Goal: Task Accomplishment & Management: Use online tool/utility

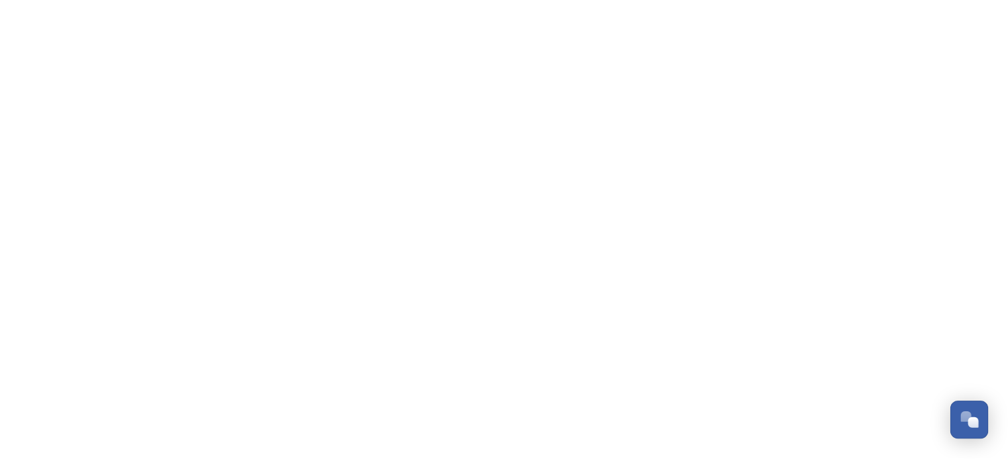
scroll to position [5269, 0]
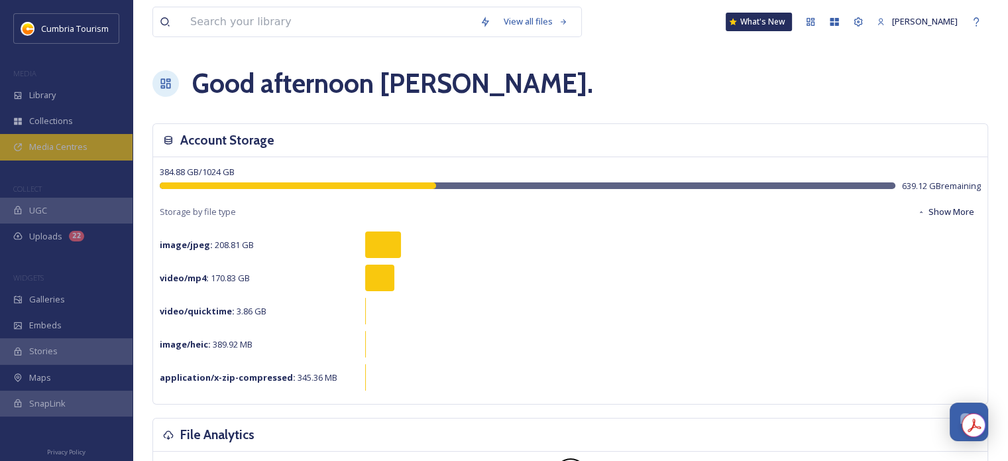
click at [105, 154] on div "Media Centres" at bounding box center [66, 147] width 133 height 26
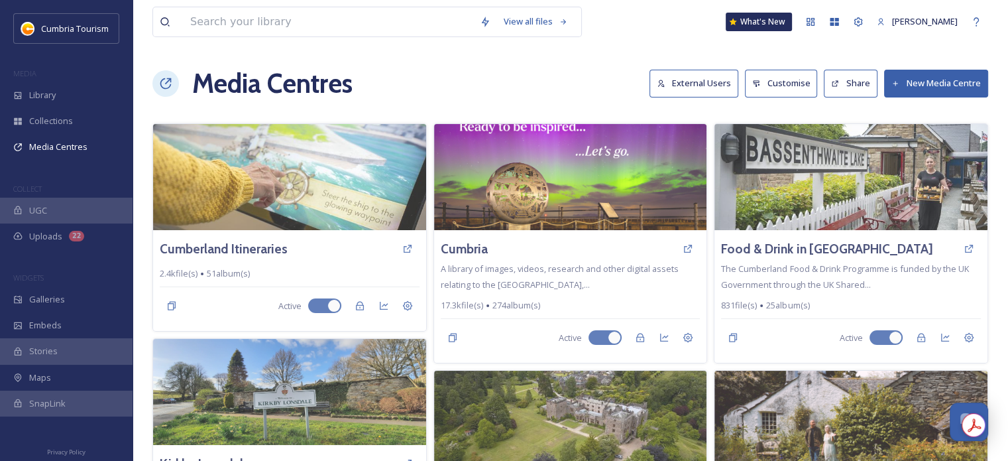
click at [694, 78] on button "External Users" at bounding box center [694, 83] width 89 height 27
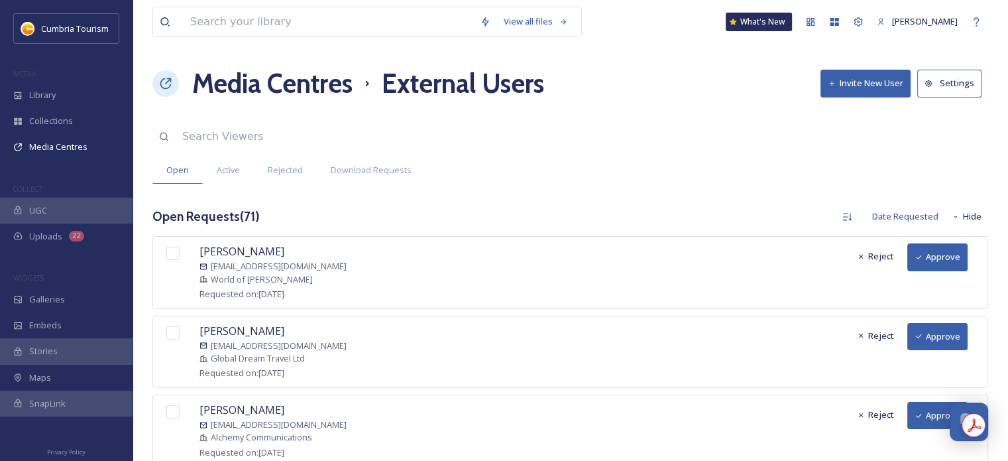
click at [933, 264] on button "Approve" at bounding box center [938, 256] width 60 height 27
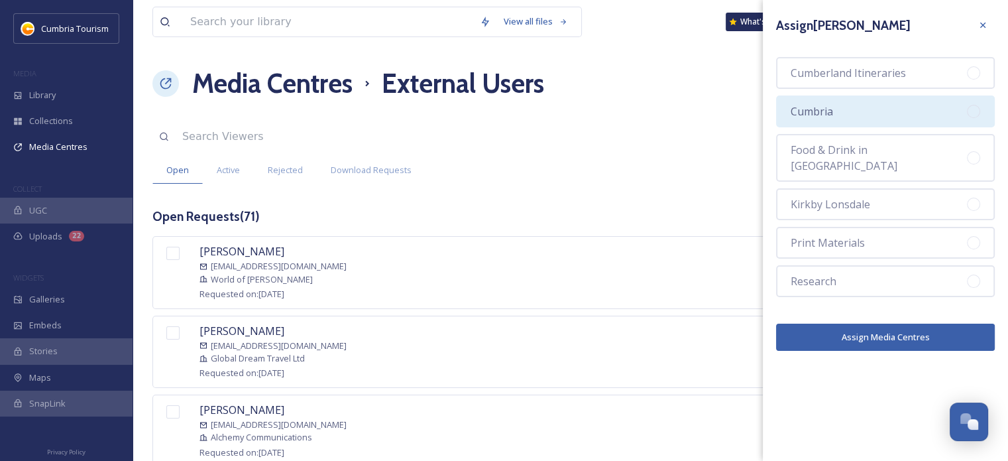
drag, startPoint x: 851, startPoint y: 119, endPoint x: 870, endPoint y: 218, distance: 100.5
click at [851, 120] on div "Cumbria" at bounding box center [885, 111] width 219 height 32
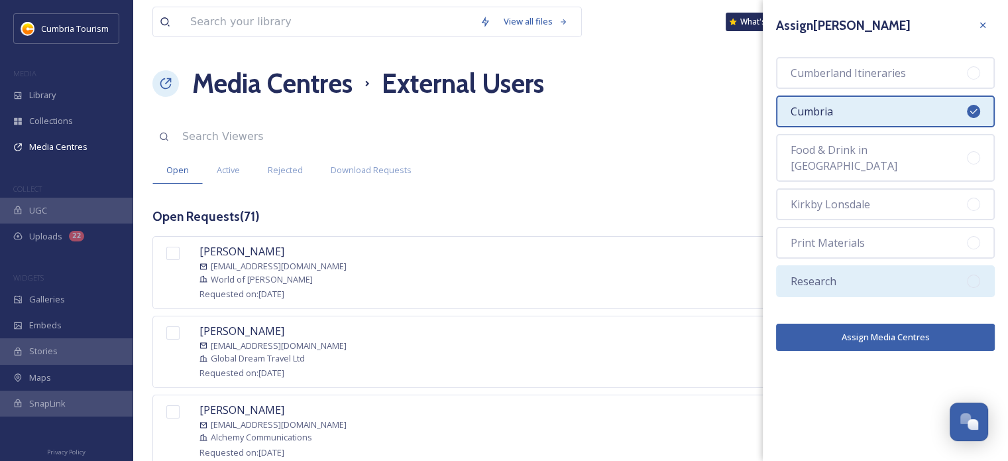
click at [864, 265] on div "Research" at bounding box center [885, 281] width 219 height 32
click at [864, 323] on button "Assign Media Centres" at bounding box center [885, 336] width 219 height 27
